Goal: Information Seeking & Learning: Learn about a topic

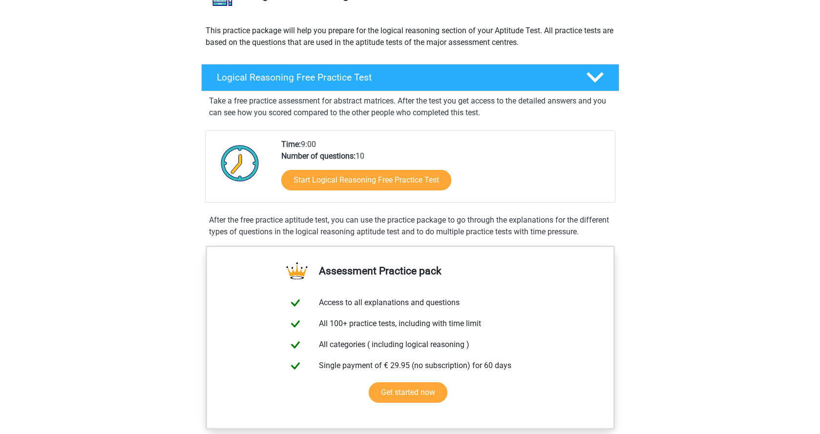
scroll to position [98, 0]
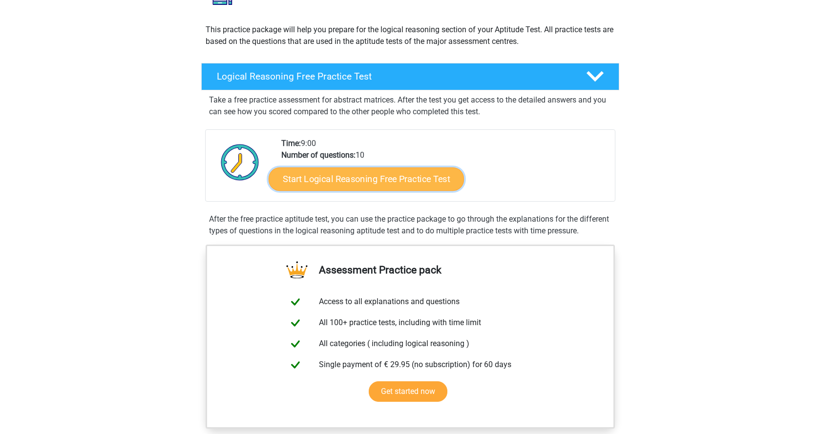
click at [392, 177] on link "Start Logical Reasoning Free Practice Test" at bounding box center [365, 178] width 195 height 23
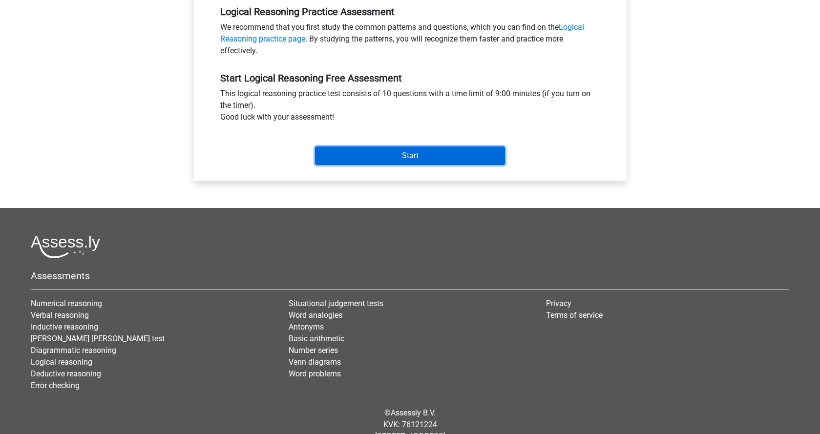
click at [402, 152] on input "Start" at bounding box center [410, 155] width 190 height 19
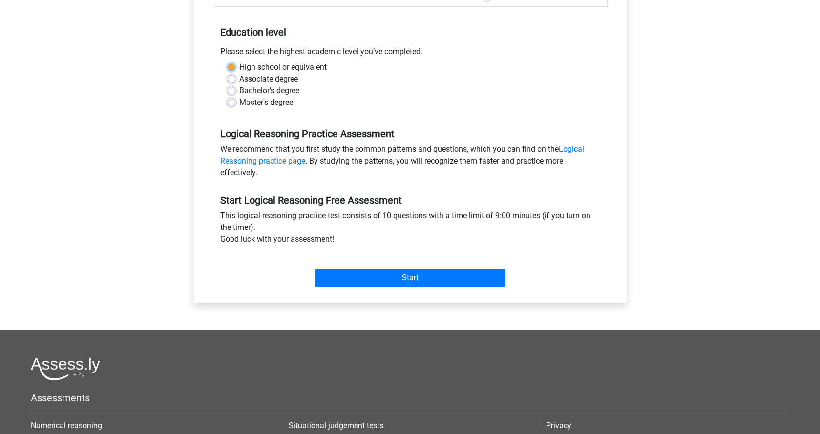
scroll to position [180, 0]
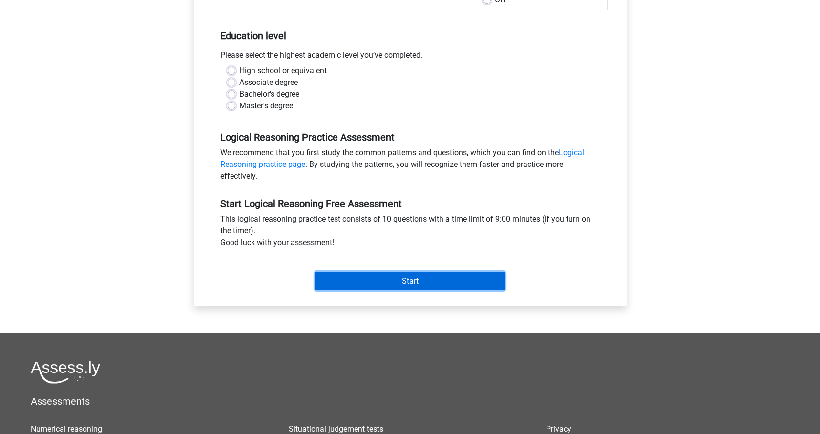
click at [418, 274] on input "Start" at bounding box center [410, 281] width 190 height 19
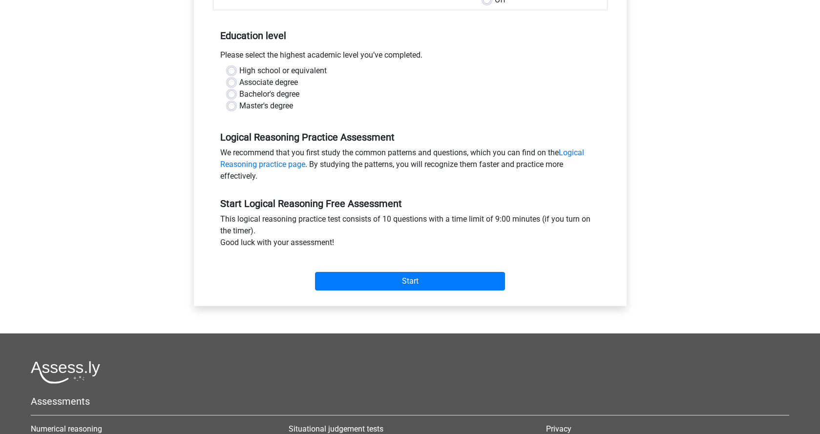
click at [239, 69] on label "High school or equivalent" at bounding box center [282, 71] width 87 height 12
click at [231, 69] on input "High school or equivalent" at bounding box center [231, 70] width 8 height 10
radio input "true"
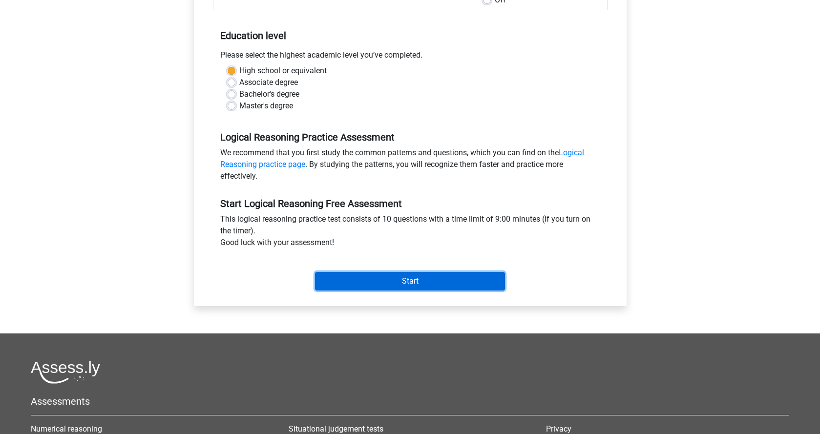
click at [393, 283] on input "Start" at bounding box center [410, 281] width 190 height 19
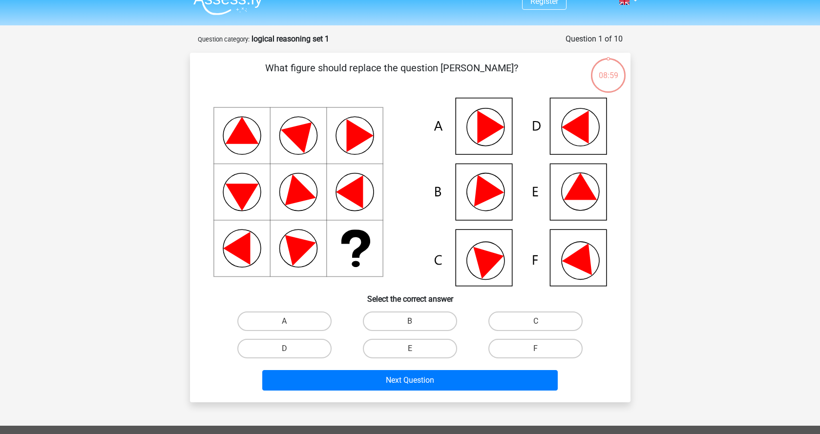
scroll to position [17, 0]
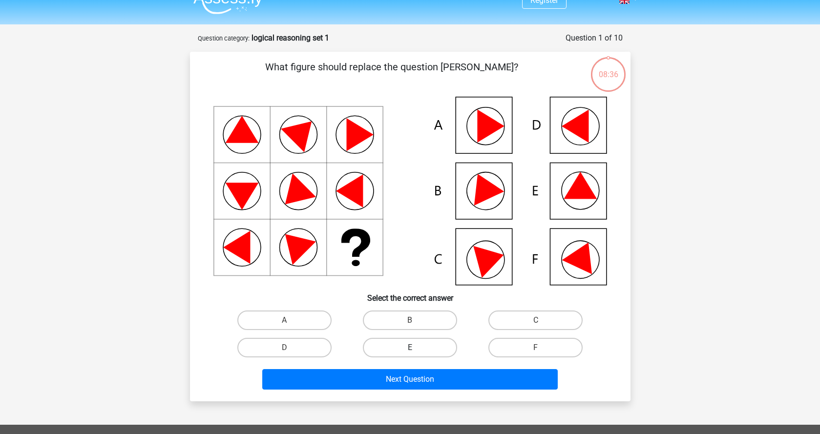
click at [421, 346] on label "E" at bounding box center [410, 348] width 94 height 20
click at [416, 348] on input "E" at bounding box center [413, 351] width 6 height 6
radio input "true"
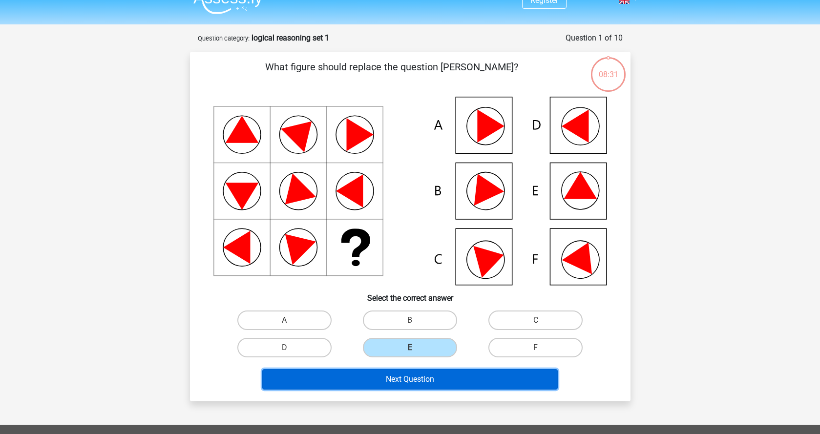
click at [443, 381] on button "Next Question" at bounding box center [409, 379] width 295 height 21
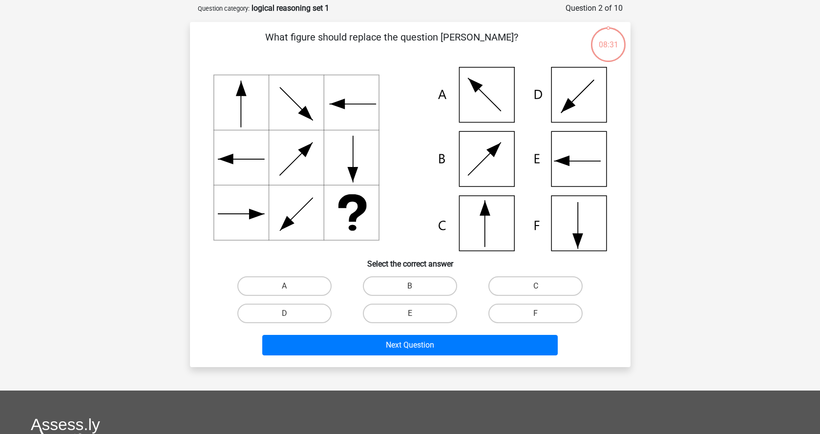
scroll to position [49, 0]
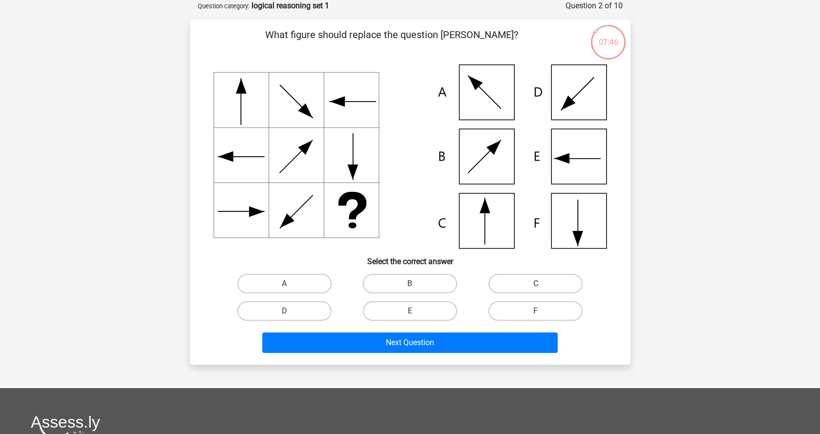
click at [506, 280] on label "C" at bounding box center [535, 284] width 94 height 20
click at [536, 284] on input "C" at bounding box center [539, 287] width 6 height 6
radio input "true"
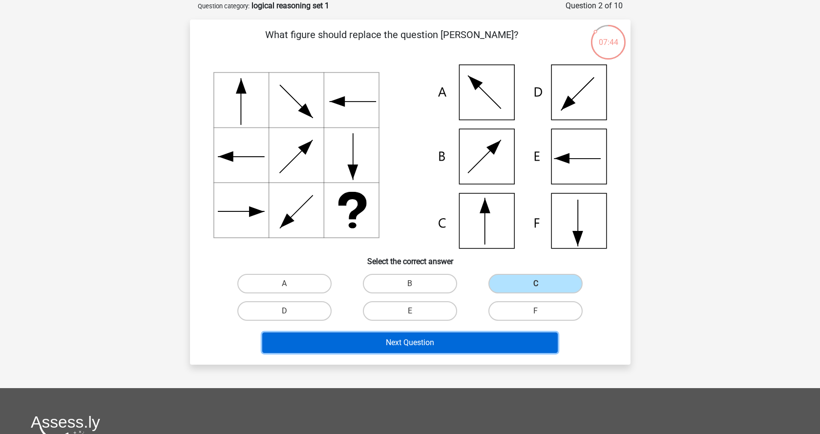
click at [445, 344] on button "Next Question" at bounding box center [409, 342] width 295 height 21
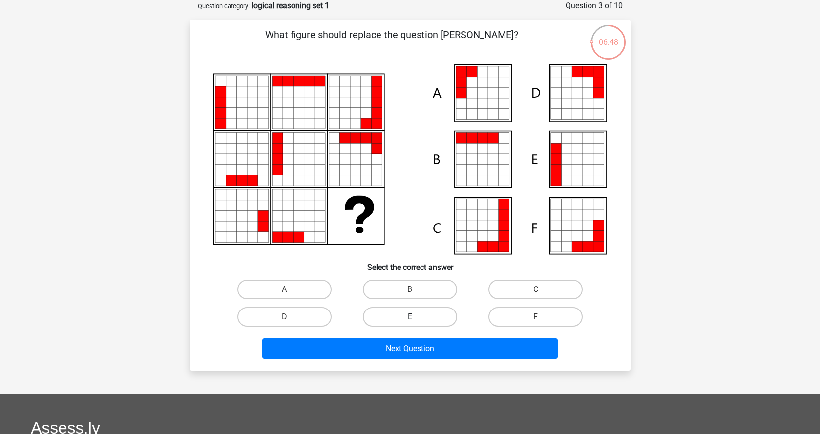
click at [435, 318] on label "E" at bounding box center [410, 317] width 94 height 20
click at [416, 318] on input "E" at bounding box center [413, 320] width 6 height 6
radio input "true"
click at [433, 365] on div "What figure should replace the question [PERSON_NAME]?" at bounding box center [410, 195] width 440 height 351
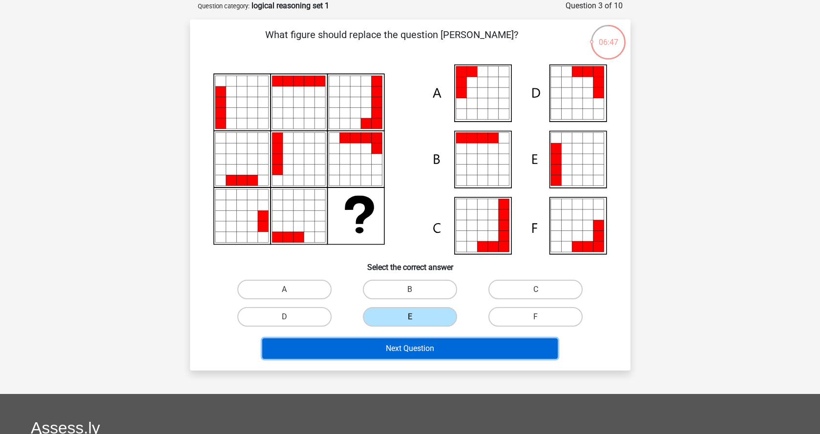
click at [428, 350] on button "Next Question" at bounding box center [409, 348] width 295 height 21
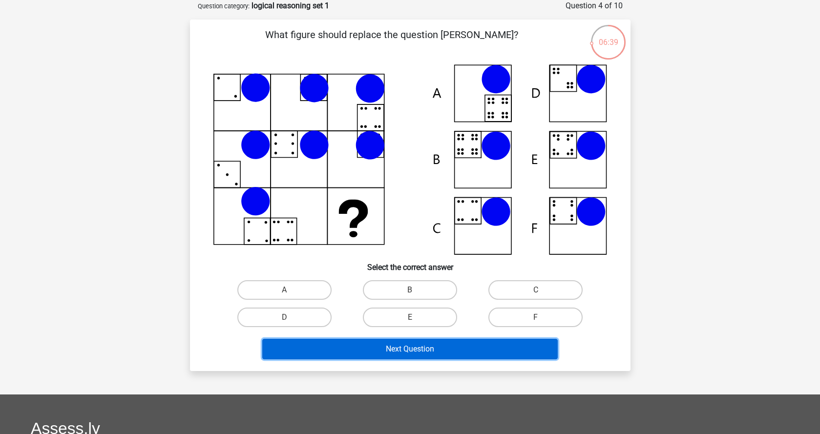
click at [405, 348] on button "Next Question" at bounding box center [409, 349] width 295 height 21
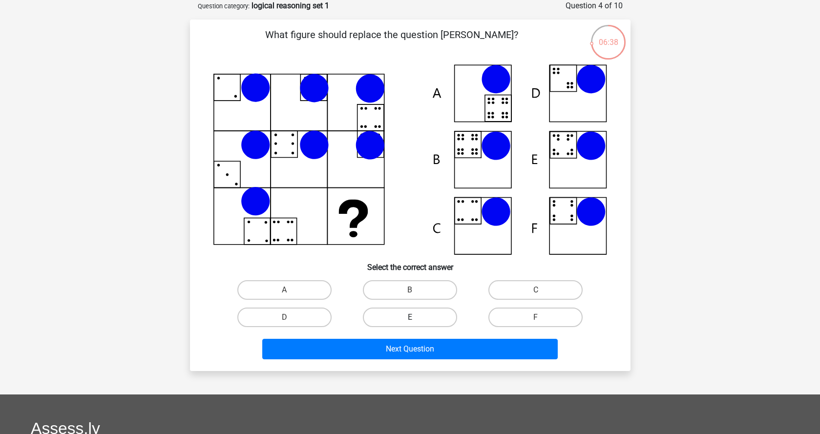
click at [406, 314] on label "E" at bounding box center [410, 318] width 94 height 20
click at [410, 317] on input "E" at bounding box center [413, 320] width 6 height 6
radio input "true"
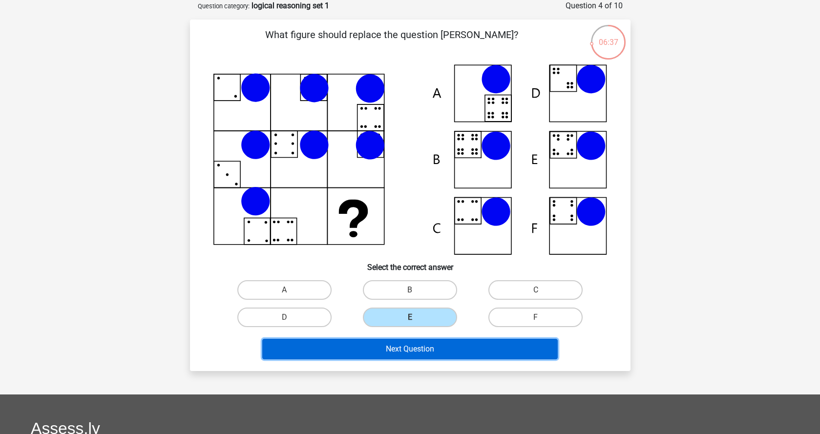
click at [411, 349] on button "Next Question" at bounding box center [409, 349] width 295 height 21
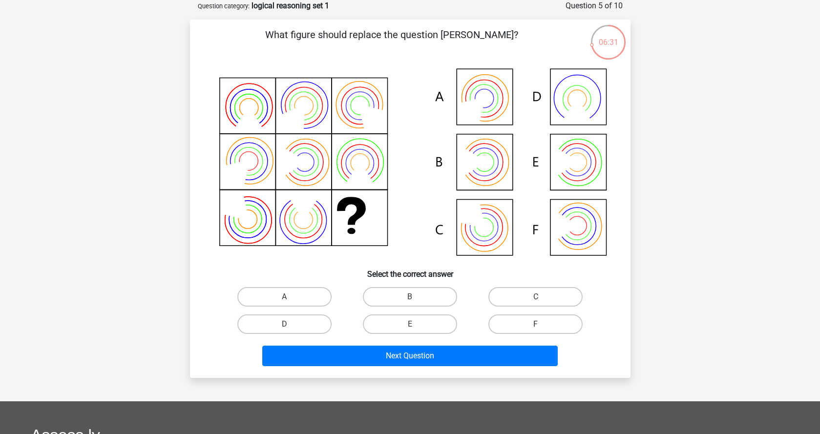
click at [412, 312] on div "E" at bounding box center [409, 323] width 125 height 27
click at [414, 333] on div "E" at bounding box center [409, 323] width 125 height 27
click at [413, 320] on label "E" at bounding box center [410, 324] width 94 height 20
click at [413, 324] on input "E" at bounding box center [413, 327] width 6 height 6
radio input "true"
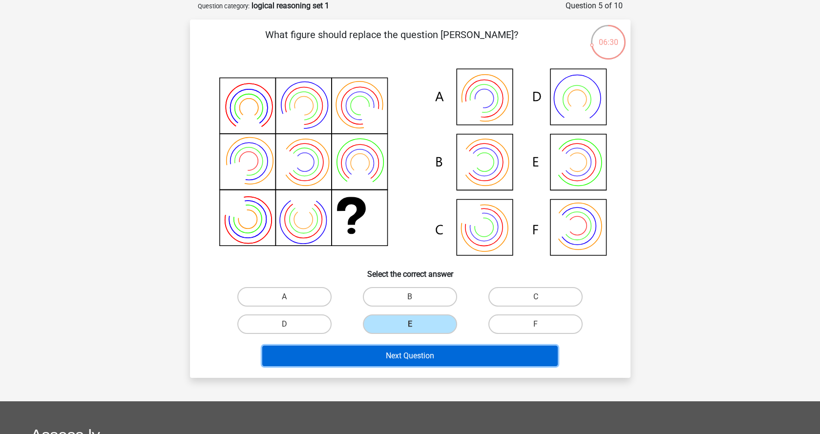
click at [427, 352] on button "Next Question" at bounding box center [409, 356] width 295 height 21
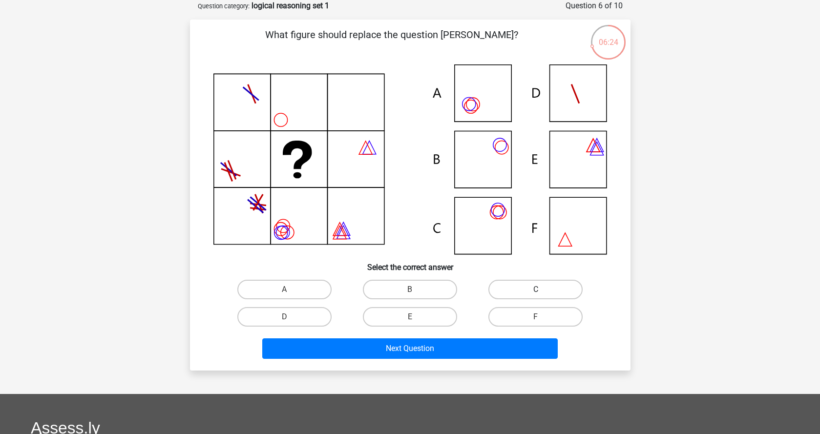
click at [513, 295] on label "C" at bounding box center [535, 290] width 94 height 20
click at [536, 295] on input "C" at bounding box center [539, 292] width 6 height 6
radio input "true"
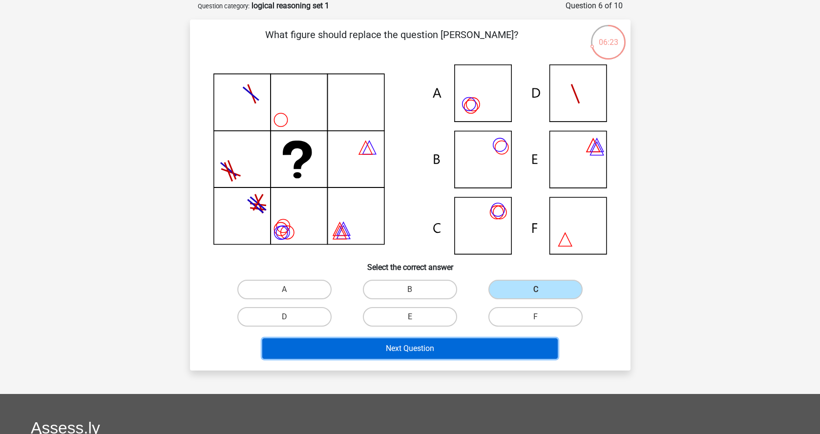
click at [501, 344] on button "Next Question" at bounding box center [409, 348] width 295 height 21
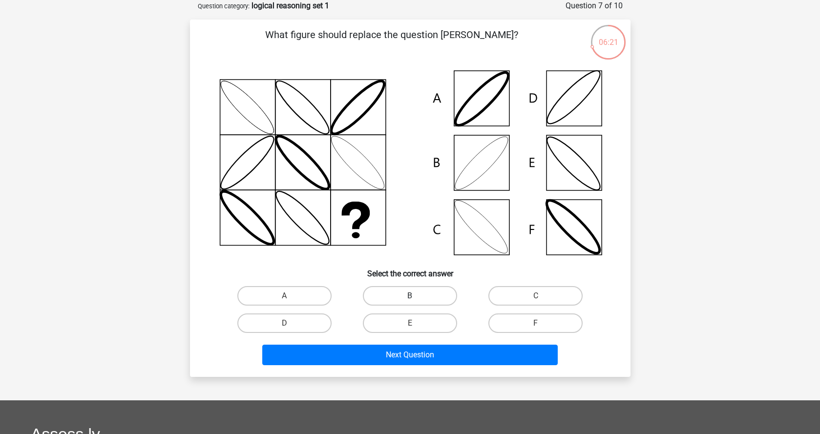
click at [436, 299] on label "B" at bounding box center [410, 296] width 94 height 20
click at [416, 299] on input "B" at bounding box center [413, 299] width 6 height 6
radio input "true"
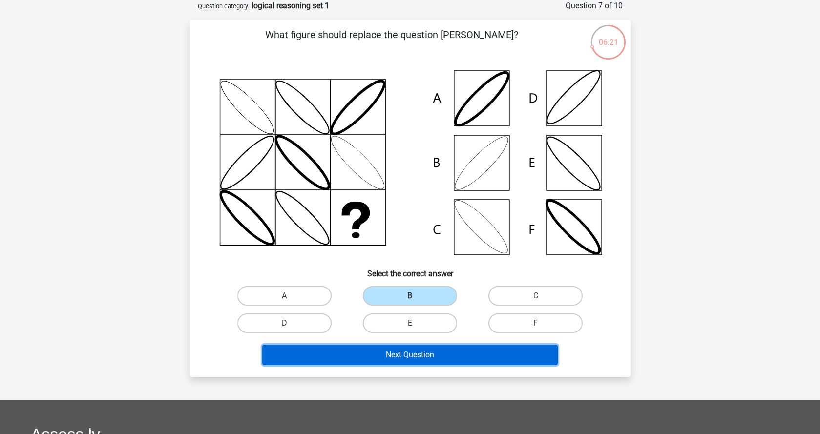
click at [458, 355] on button "Next Question" at bounding box center [409, 355] width 295 height 21
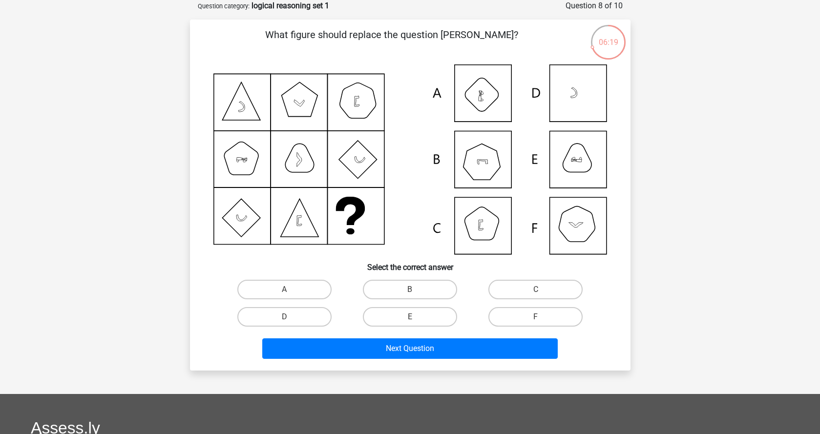
click at [536, 321] on input "F" at bounding box center [539, 320] width 6 height 6
radio input "true"
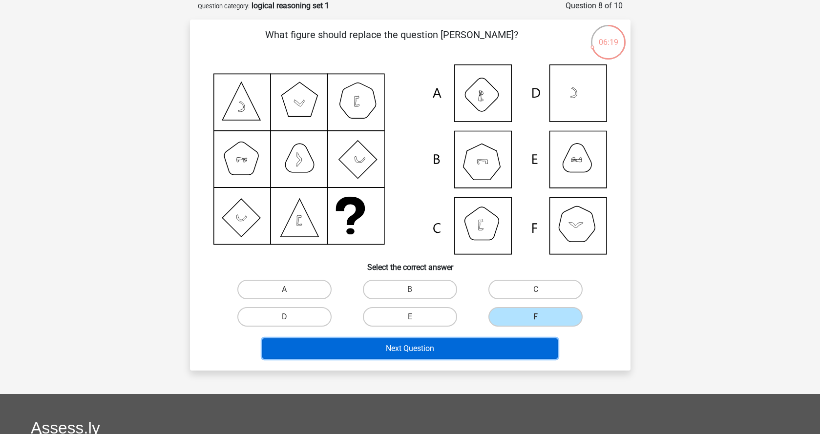
click at [506, 356] on button "Next Question" at bounding box center [409, 348] width 295 height 21
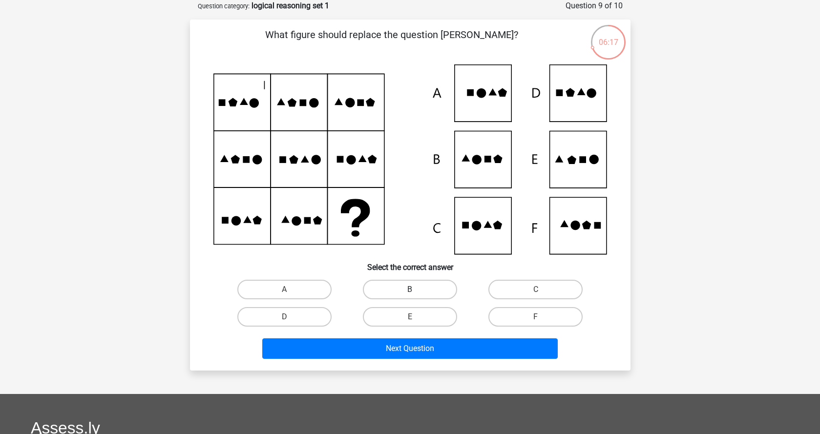
click at [431, 289] on label "B" at bounding box center [410, 290] width 94 height 20
click at [416, 289] on input "B" at bounding box center [413, 292] width 6 height 6
radio input "true"
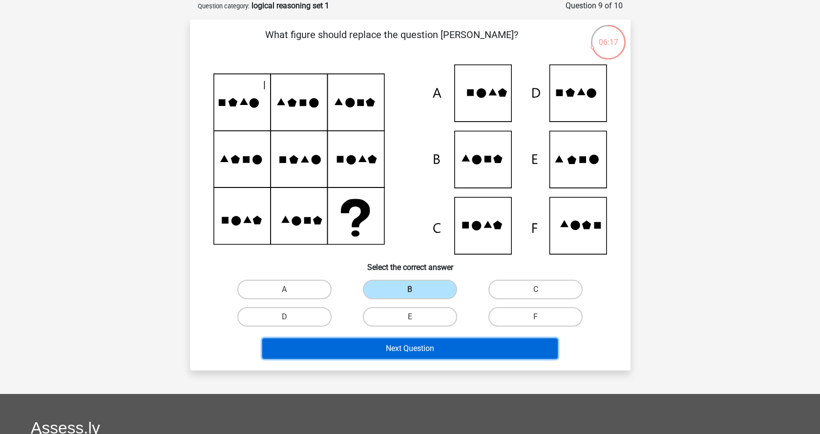
click at [422, 350] on button "Next Question" at bounding box center [409, 348] width 295 height 21
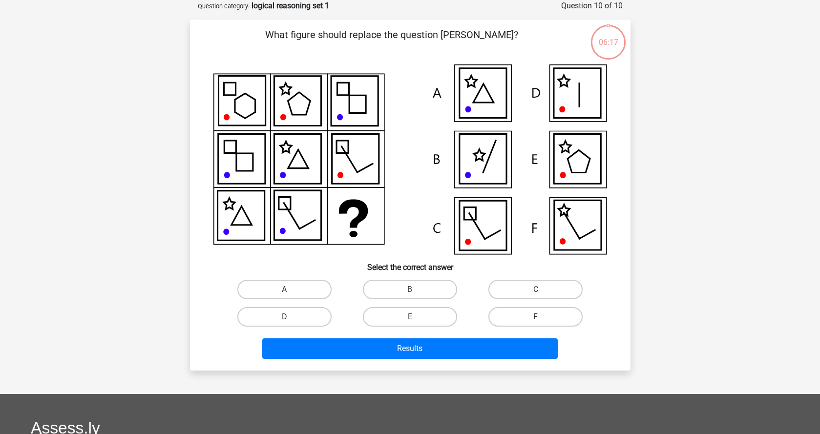
drag, startPoint x: 511, startPoint y: 311, endPoint x: 507, endPoint y: 320, distance: 9.6
click at [511, 311] on label "F" at bounding box center [535, 317] width 94 height 20
click at [536, 317] on input "F" at bounding box center [539, 320] width 6 height 6
radio input "true"
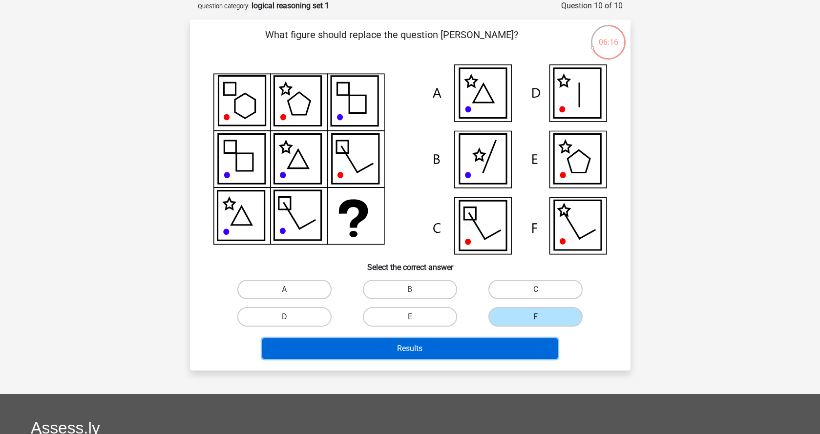
click at [486, 356] on button "Results" at bounding box center [409, 348] width 295 height 21
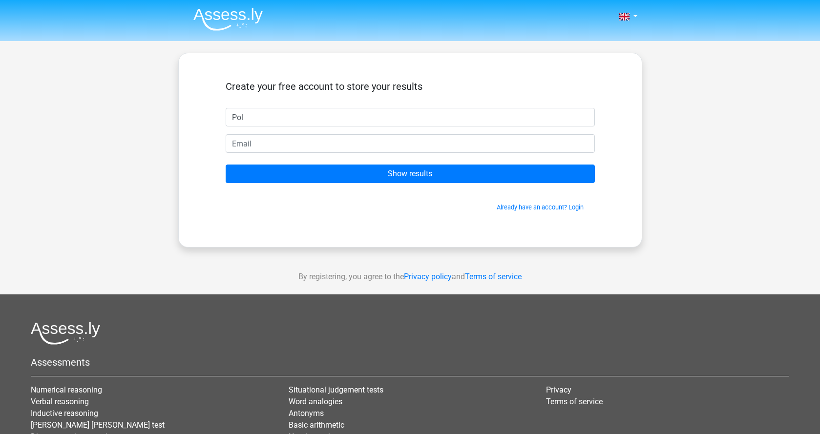
type input "Pol"
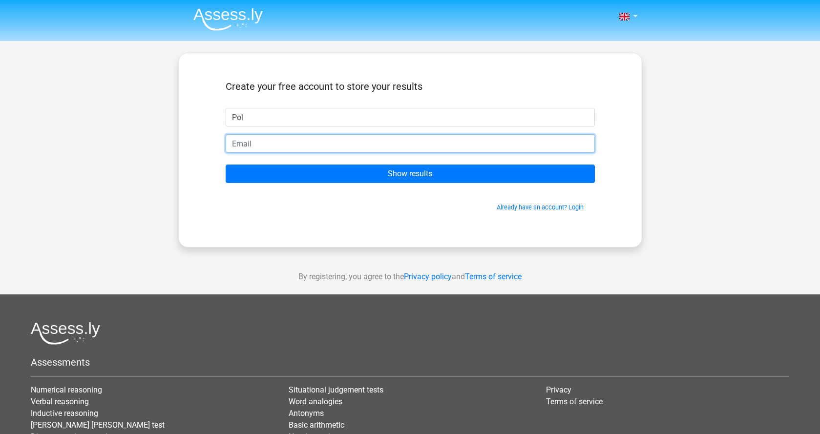
click at [370, 143] on input "email" at bounding box center [410, 143] width 369 height 19
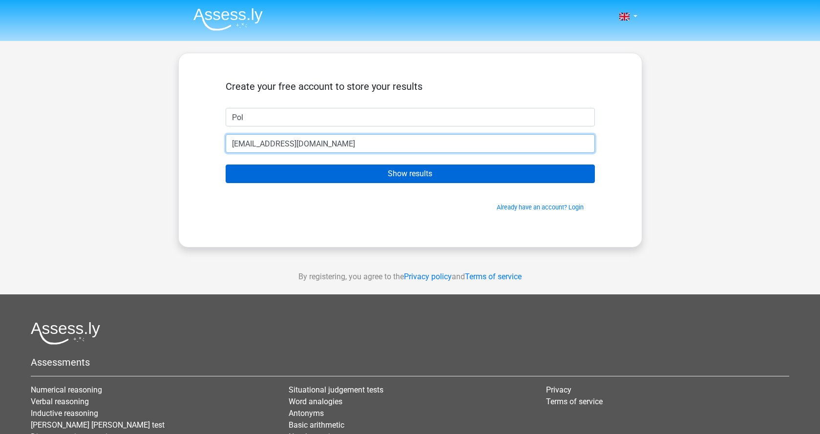
type input "polblanch.7@gmail.com"
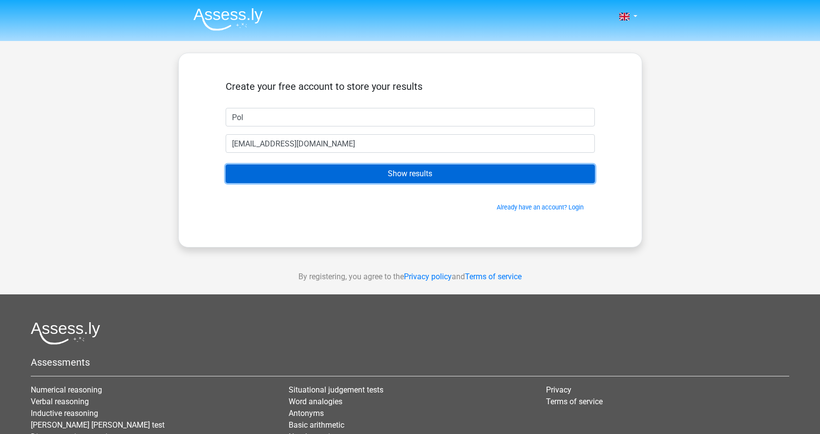
click at [414, 171] on input "Show results" at bounding box center [410, 174] width 369 height 19
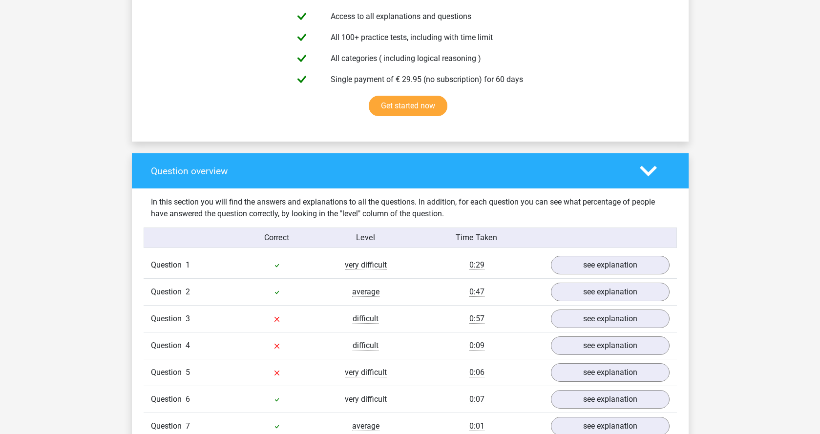
scroll to position [706, 0]
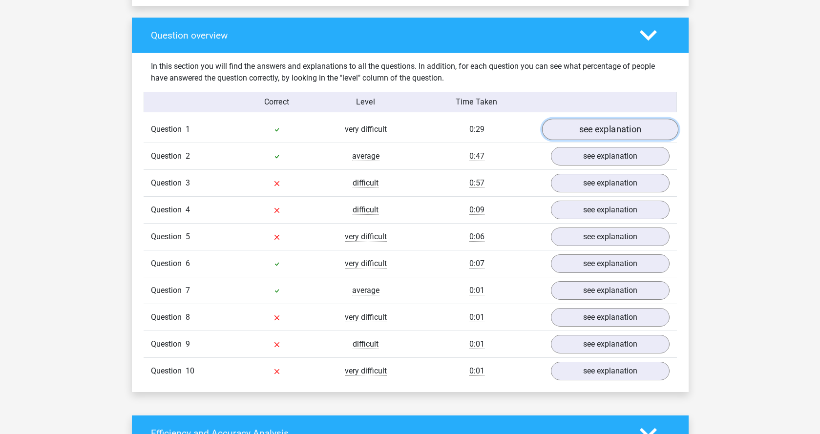
click at [571, 131] on link "see explanation" at bounding box center [609, 129] width 136 height 21
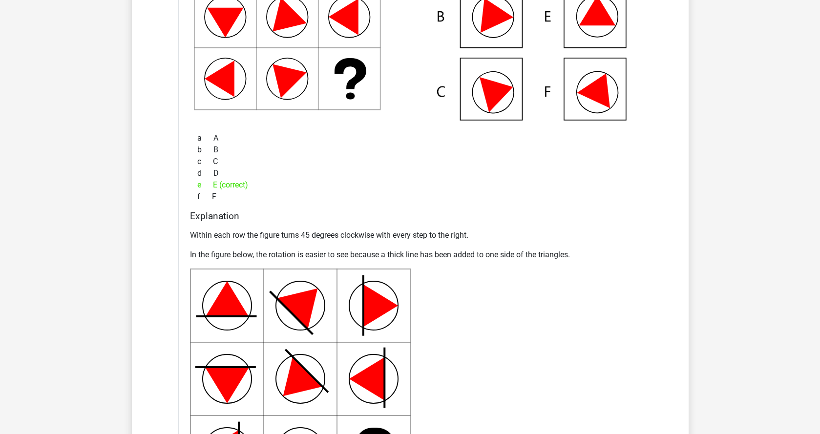
scroll to position [967, 0]
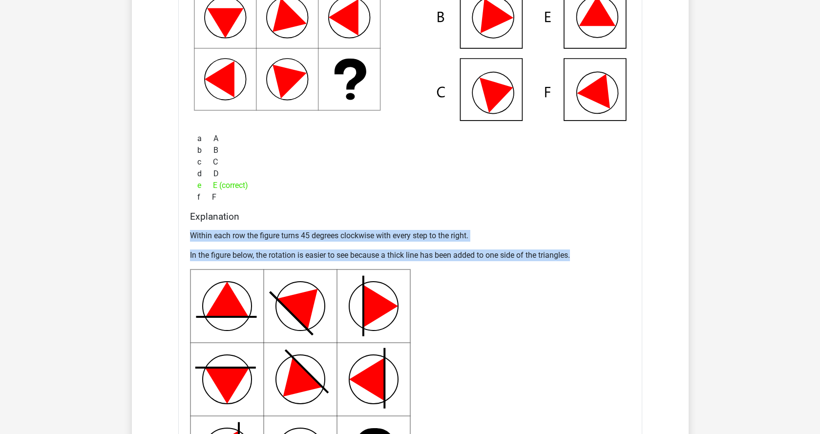
drag, startPoint x: 210, startPoint y: 235, endPoint x: 633, endPoint y: 251, distance: 423.6
click at [633, 251] on div "Explanation Within each row the figure turns 45 degrees clockwise with every st…" at bounding box center [410, 352] width 448 height 283
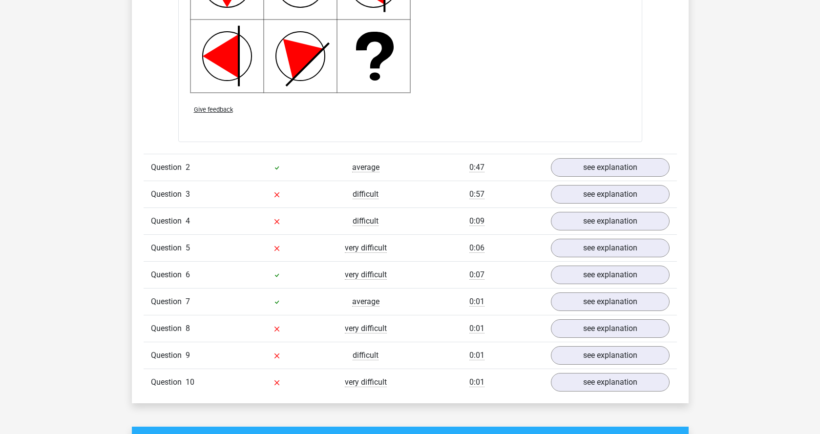
scroll to position [1371, 0]
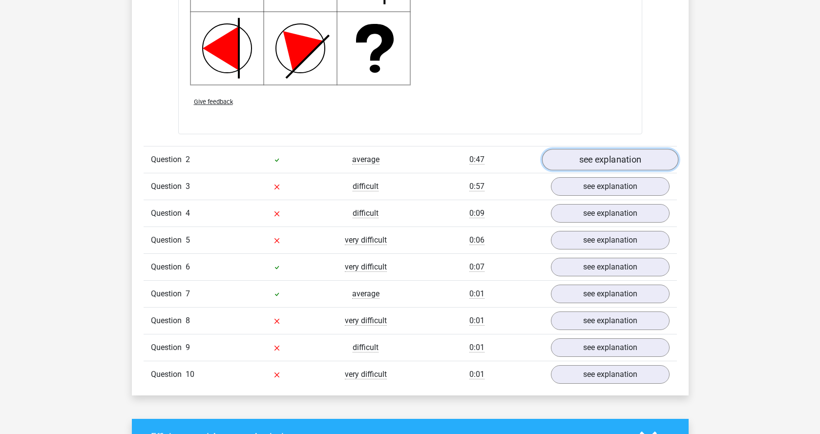
click at [595, 163] on link "see explanation" at bounding box center [609, 159] width 136 height 21
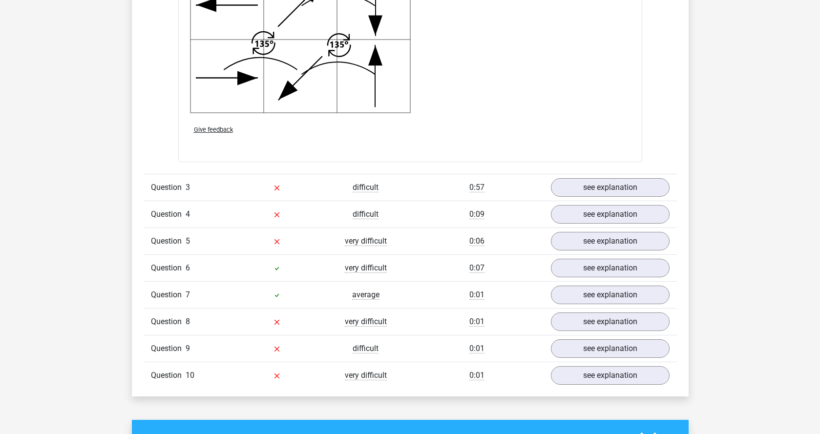
scroll to position [2017, 0]
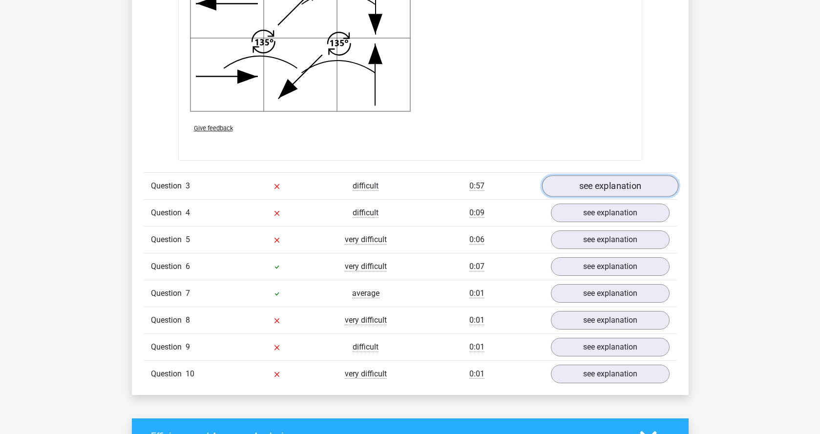
click at [611, 187] on link "see explanation" at bounding box center [609, 185] width 136 height 21
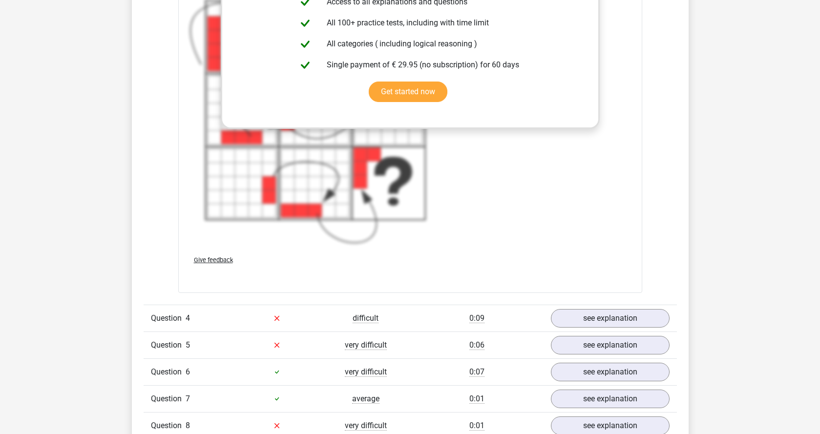
scroll to position [2765, 0]
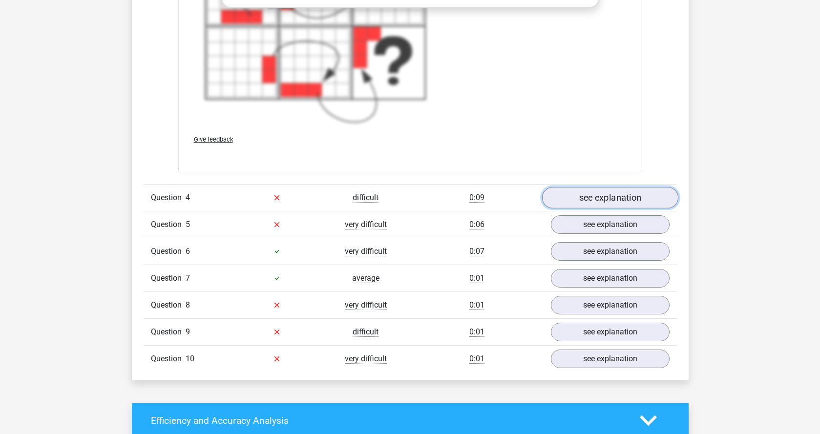
click at [590, 192] on link "see explanation" at bounding box center [609, 197] width 136 height 21
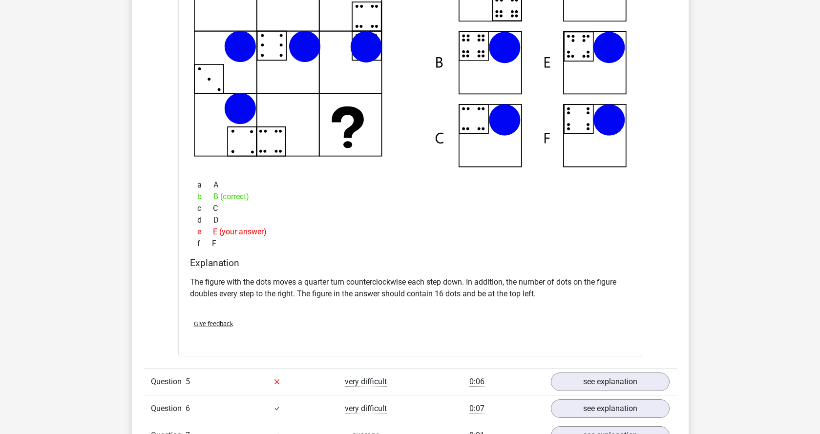
scroll to position [3237, 0]
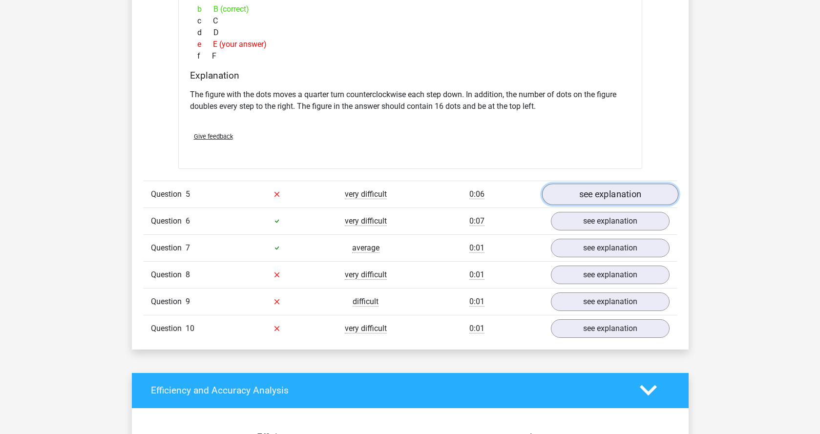
click at [579, 196] on link "see explanation" at bounding box center [609, 194] width 136 height 21
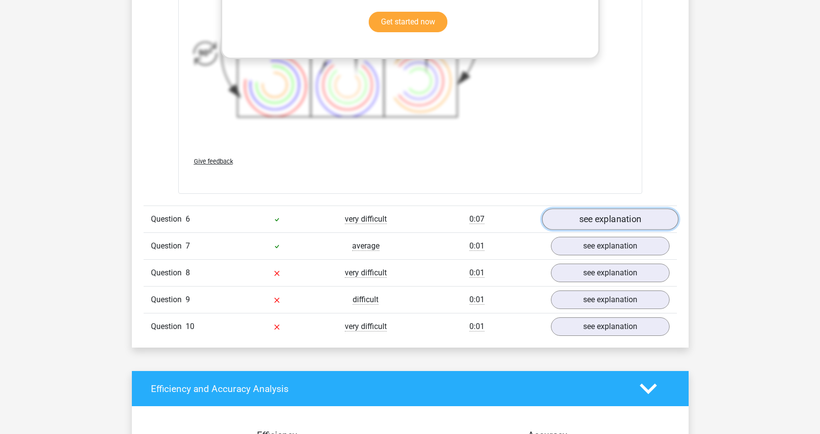
click at [589, 222] on link "see explanation" at bounding box center [609, 218] width 136 height 21
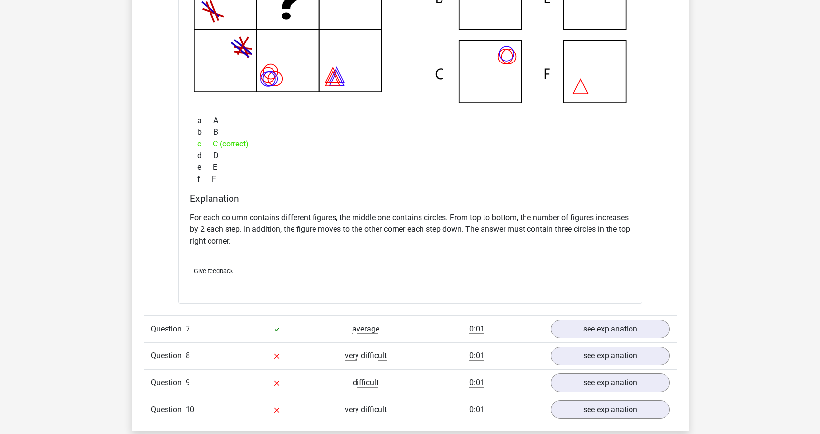
scroll to position [4189, 0]
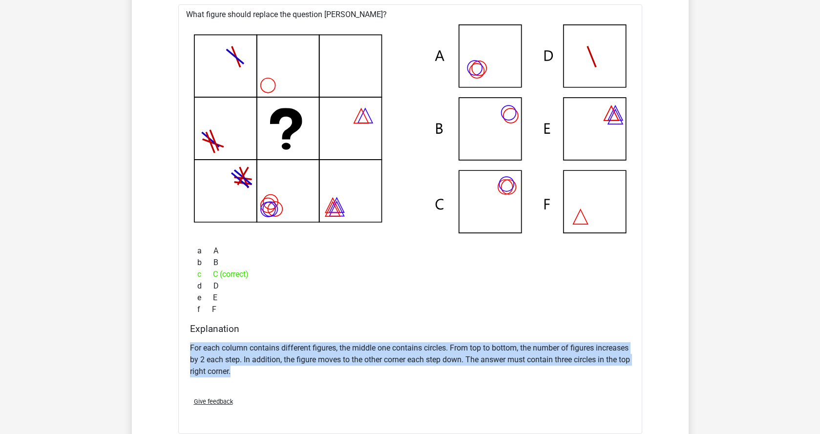
drag, startPoint x: 189, startPoint y: 346, endPoint x: 309, endPoint y: 370, distance: 122.1
click at [309, 370] on p "For each column contains different figures, the middle one contains circles. Fr…" at bounding box center [410, 359] width 440 height 35
copy p "For each column contains different figures, the middle one contains circles. Fr…"
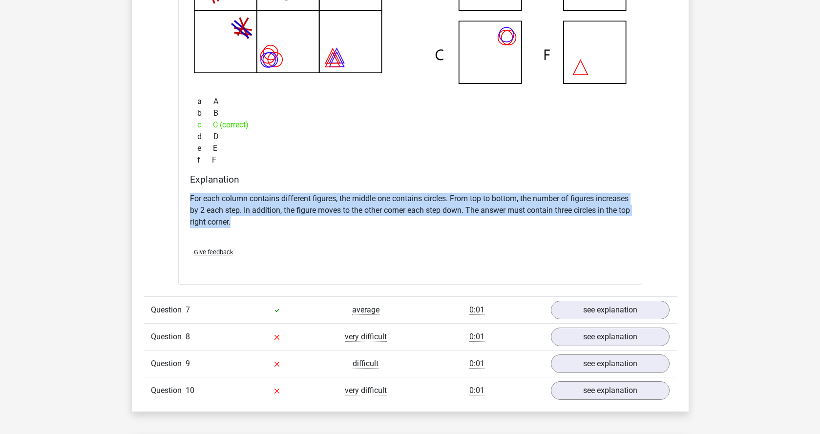
scroll to position [4401, 0]
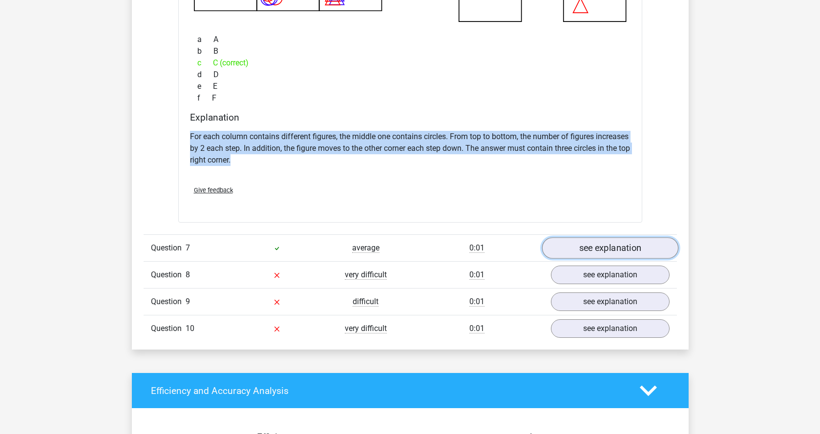
click at [580, 251] on link "see explanation" at bounding box center [609, 248] width 136 height 21
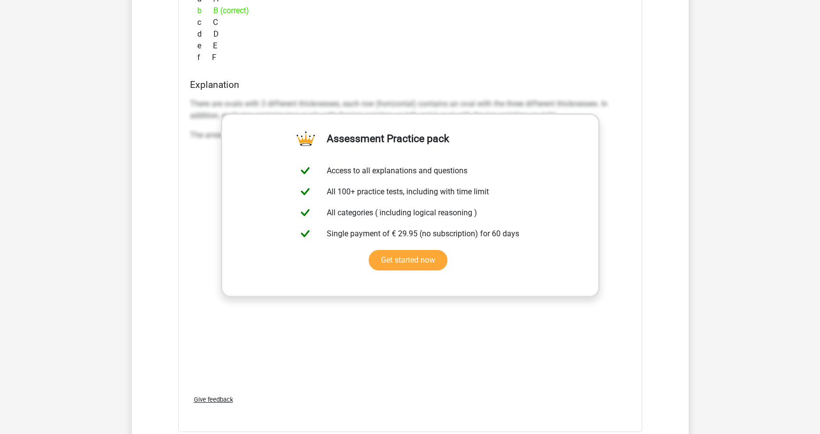
scroll to position [4995, 0]
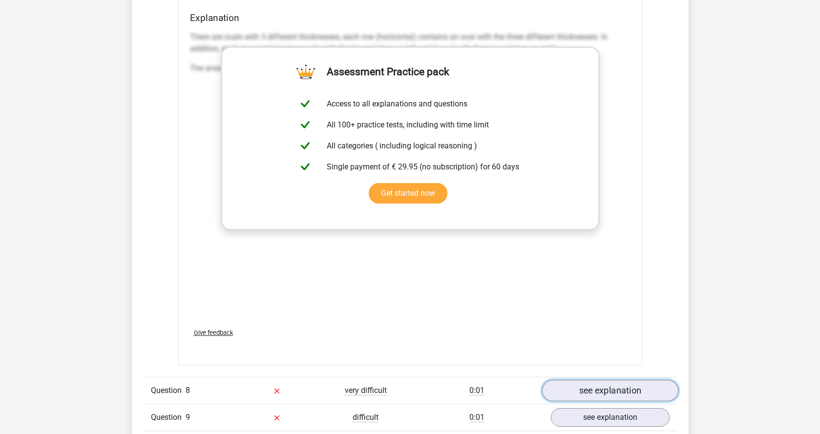
click at [598, 391] on link "see explanation" at bounding box center [609, 390] width 136 height 21
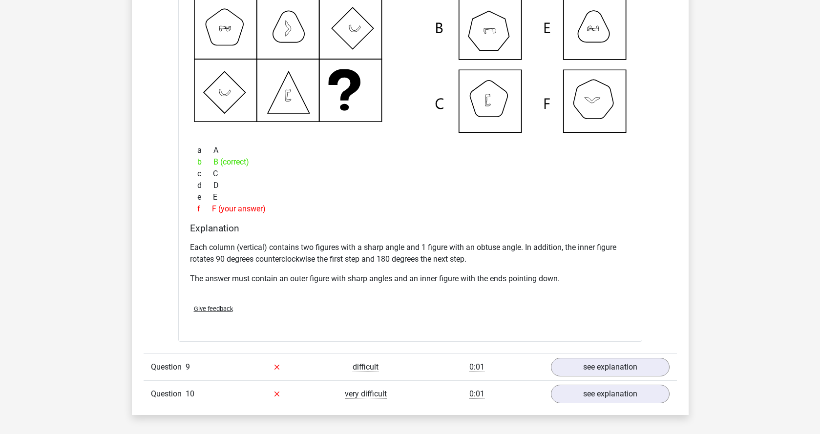
scroll to position [5525, 0]
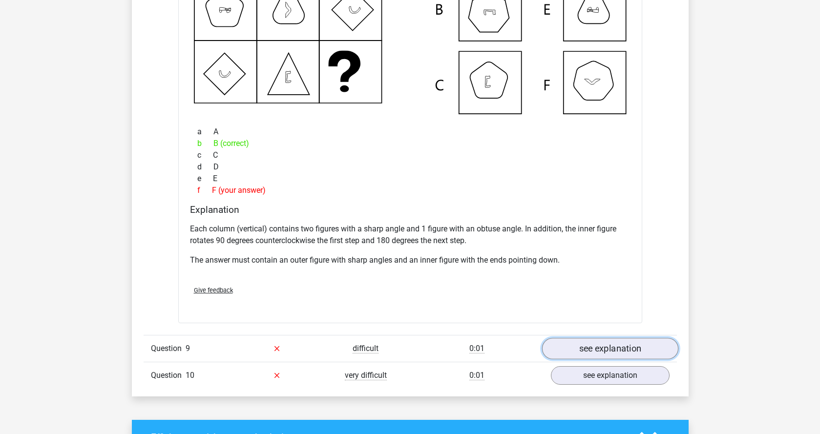
click at [604, 354] on link "see explanation" at bounding box center [609, 348] width 136 height 21
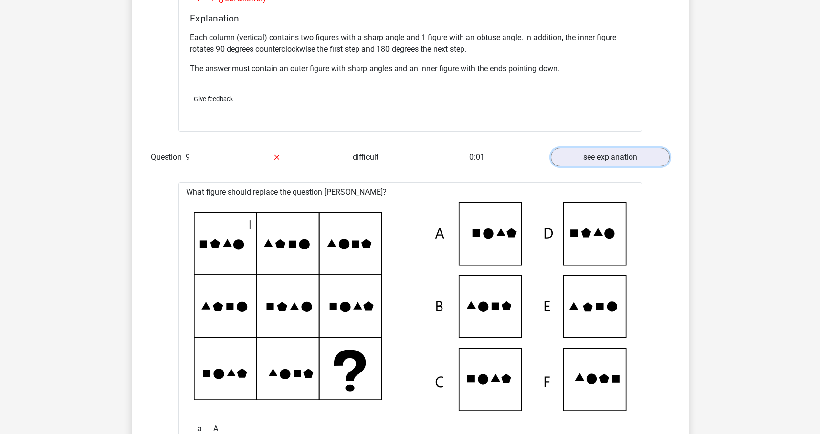
scroll to position [5793, 0]
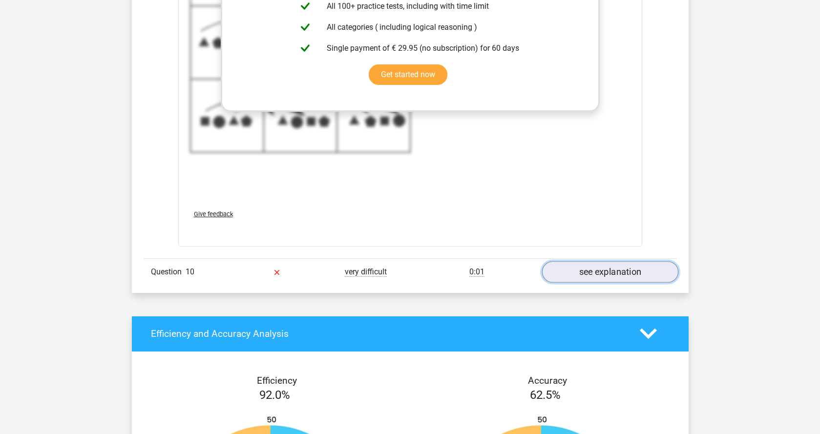
click at [578, 277] on link "see explanation" at bounding box center [609, 271] width 136 height 21
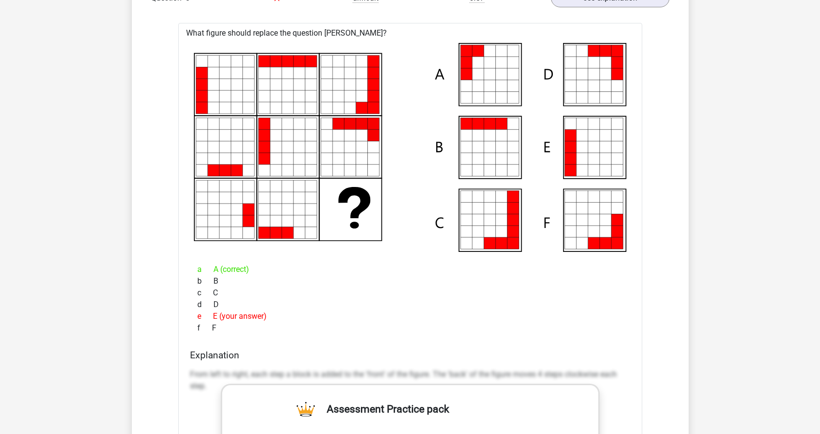
scroll to position [2147, 0]
